Goal: Task Accomplishment & Management: Manage account settings

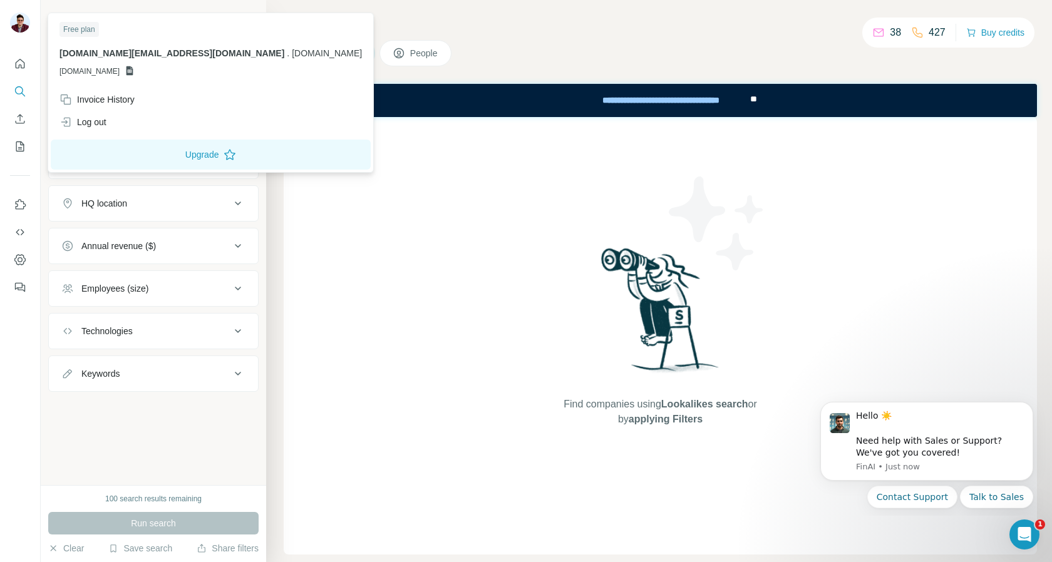
click at [17, 22] on img at bounding box center [20, 23] width 20 height 20
click at [132, 149] on button "Upgrade" at bounding box center [211, 155] width 320 height 30
click at [96, 106] on div "Invoice History" at bounding box center [211, 99] width 318 height 23
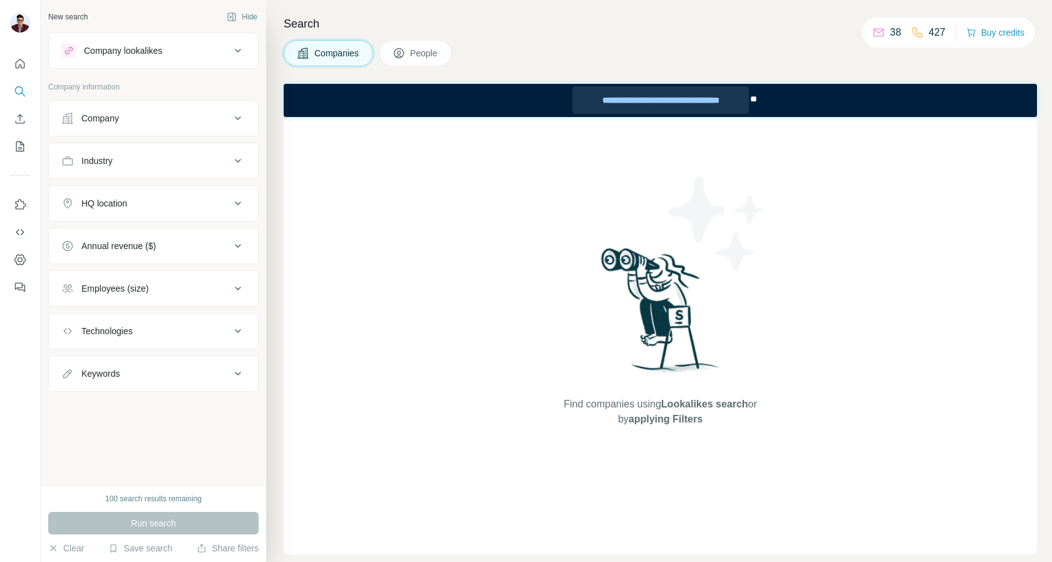
click at [677, 104] on div "**********" at bounding box center [660, 100] width 177 height 28
